Goal: Information Seeking & Learning: Learn about a topic

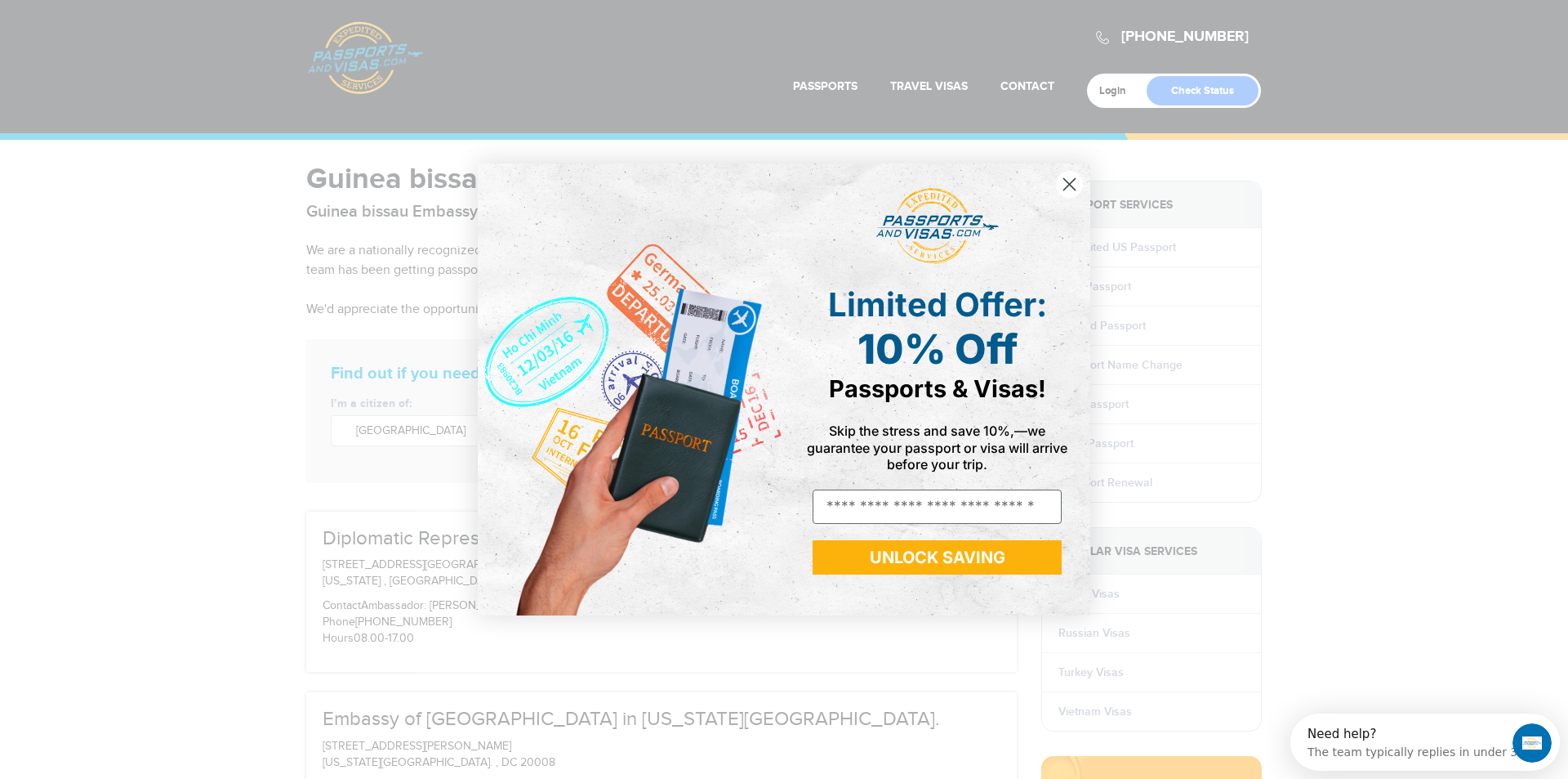
click at [1069, 185] on icon "Close dialog" at bounding box center [1070, 184] width 12 height 12
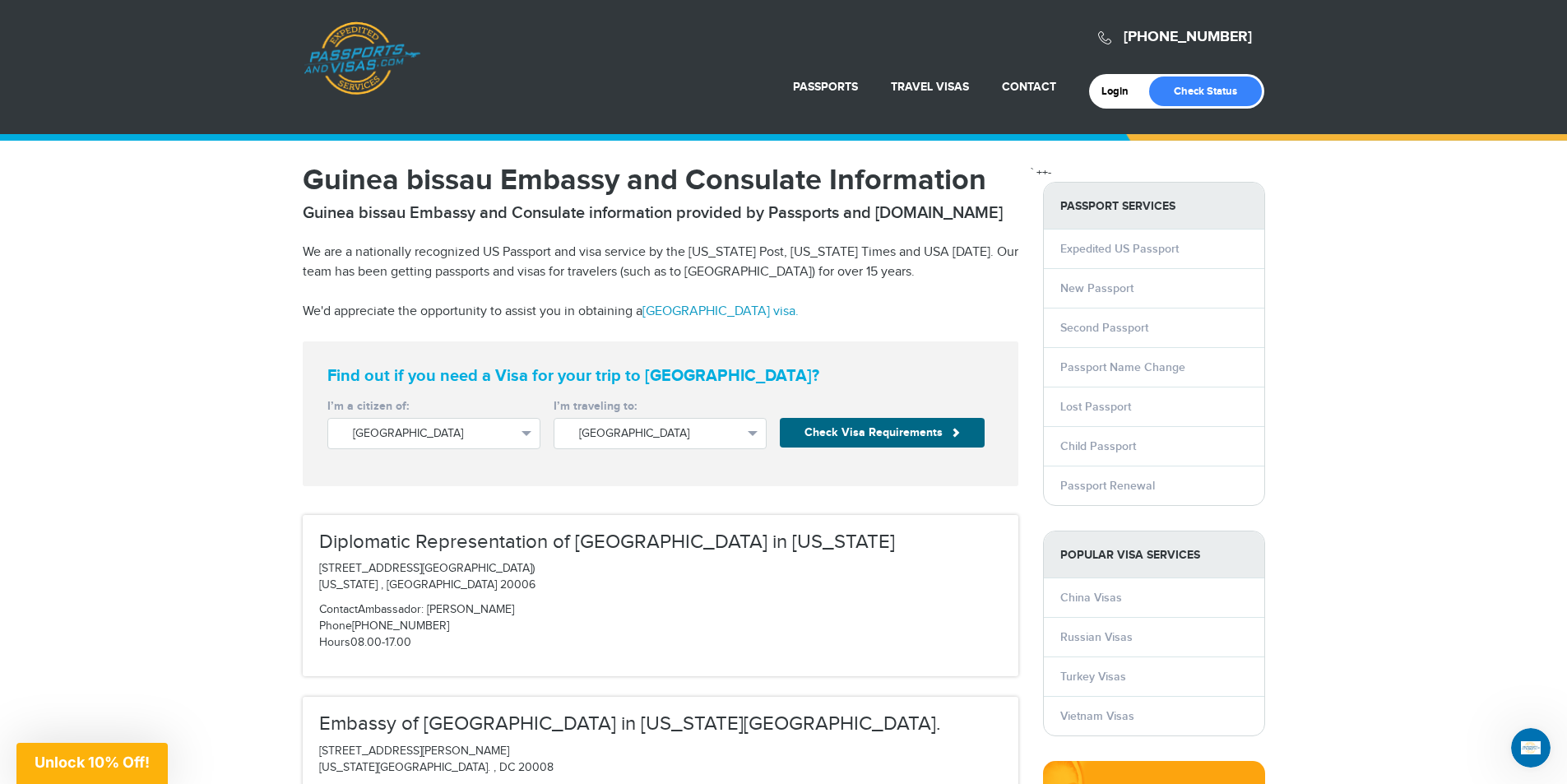
click at [721, 306] on link "Guinea bissau visa." at bounding box center [720, 311] width 157 height 16
